Goal: Task Accomplishment & Management: Manage account settings

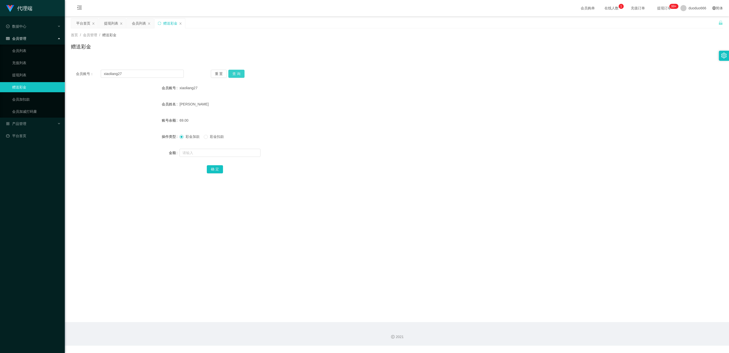
click at [233, 74] on button "查 询" at bounding box center [236, 74] width 16 height 8
click at [114, 25] on div "提现列表" at bounding box center [111, 23] width 14 height 10
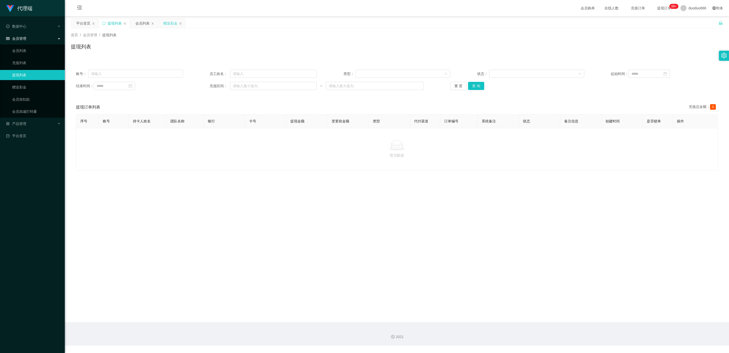
click at [169, 21] on div "赠送彩金" at bounding box center [170, 23] width 14 height 10
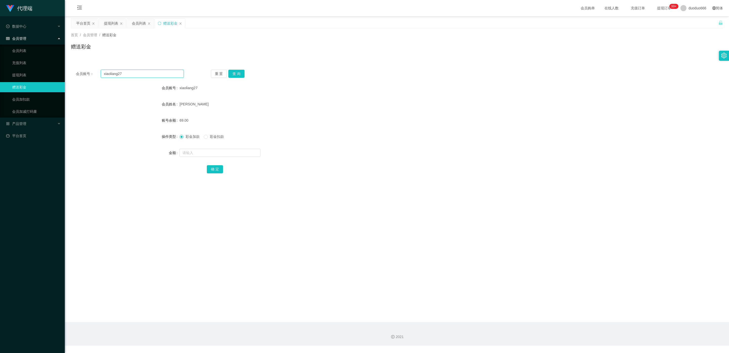
drag, startPoint x: 130, startPoint y: 72, endPoint x: 65, endPoint y: 72, distance: 65.3
click at [62, 72] on section "代理端 数据中心 会员管理 会员列表 充值列表 提现列表 赠送彩金 会员加扣款 会员加减打码量 产品管理 开奖记录 注单管理 产品列表 即时注单 产品预设置 …" at bounding box center [364, 172] width 729 height 345
click at [112, 23] on div "提现列表" at bounding box center [111, 23] width 14 height 10
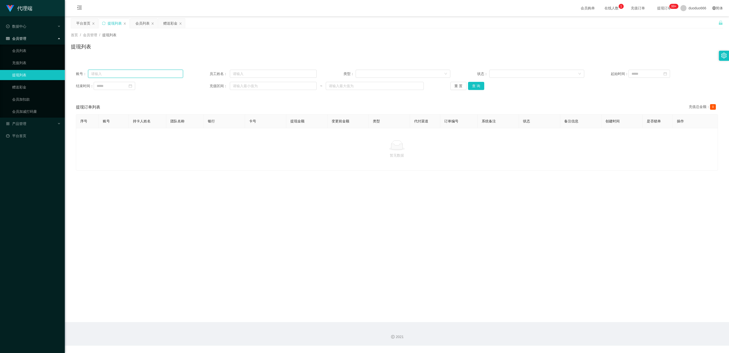
click at [134, 75] on input "text" at bounding box center [135, 74] width 95 height 8
paste input "xiaoliang27"
type input "xiaoliang27"
click at [311, 84] on button "查 询" at bounding box center [476, 86] width 16 height 8
